Goal: Task Accomplishment & Management: Use online tool/utility

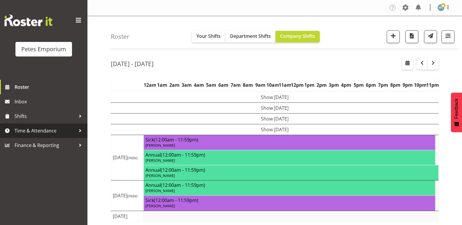
click at [40, 132] on span "Time & Attendance" at bounding box center [45, 131] width 61 height 9
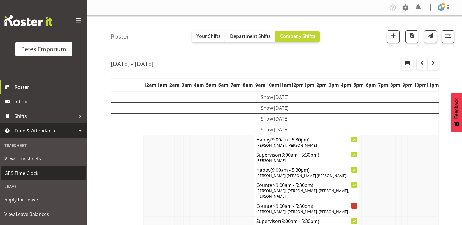
click at [31, 172] on span "GPS Time Clock" at bounding box center [43, 173] width 79 height 9
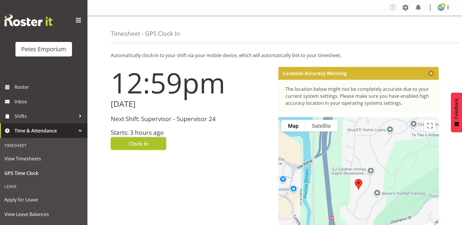
click at [141, 144] on span "Clock In" at bounding box center [139, 144] width 20 height 8
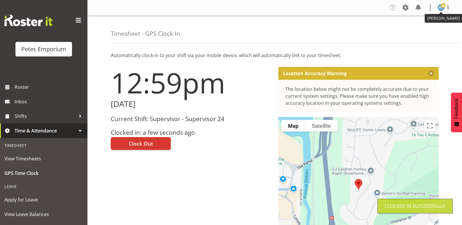
click at [443, 7] on span at bounding box center [443, 5] width 5 height 5
click at [412, 30] on link "Log Out" at bounding box center [424, 30] width 56 height 10
